Goal: Download file/media

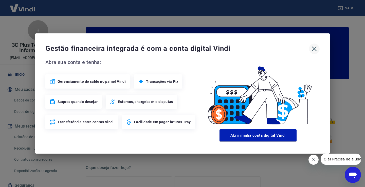
click at [317, 50] on icon "button" at bounding box center [314, 49] width 8 height 8
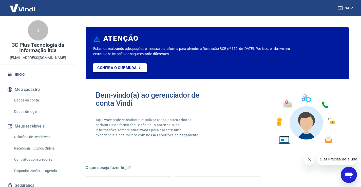
click at [32, 135] on link "Relatório de Recebíveis" at bounding box center [41, 137] width 58 height 10
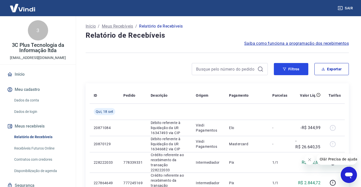
drag, startPoint x: 281, startPoint y: 68, endPoint x: 206, endPoint y: 69, distance: 75.1
click at [281, 68] on button "Filtros" at bounding box center [291, 69] width 34 height 12
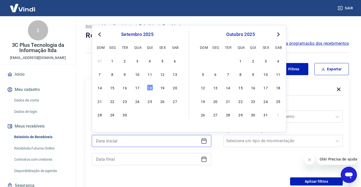
click at [100, 138] on input at bounding box center [147, 141] width 103 height 8
click at [140, 87] on div "17" at bounding box center [137, 88] width 6 height 6
type input "[DATE]"
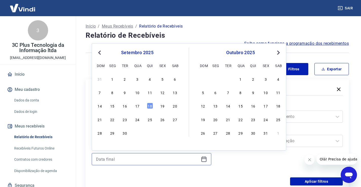
click at [121, 160] on input at bounding box center [147, 160] width 103 height 8
drag, startPoint x: 148, startPoint y: 107, endPoint x: 279, endPoint y: 162, distance: 142.4
click at [148, 107] on div "18" at bounding box center [150, 106] width 6 height 6
type input "[DATE]"
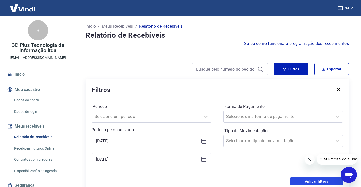
drag, startPoint x: 306, startPoint y: 180, endPoint x: 289, endPoint y: 93, distance: 88.6
click at [307, 180] on button "Aplicar filtros" at bounding box center [316, 182] width 53 height 8
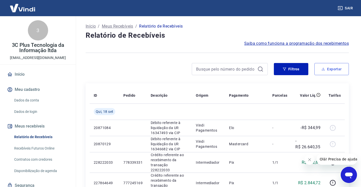
click at [344, 69] on button "Exportar" at bounding box center [332, 69] width 34 height 12
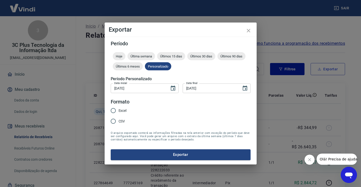
type input "[DATE]"
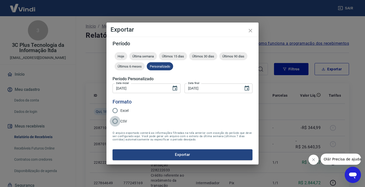
click at [119, 121] on input "CSV" at bounding box center [115, 121] width 11 height 11
radio input "true"
click at [145, 153] on button "Exportar" at bounding box center [183, 155] width 140 height 11
